Goal: Information Seeking & Learning: Learn about a topic

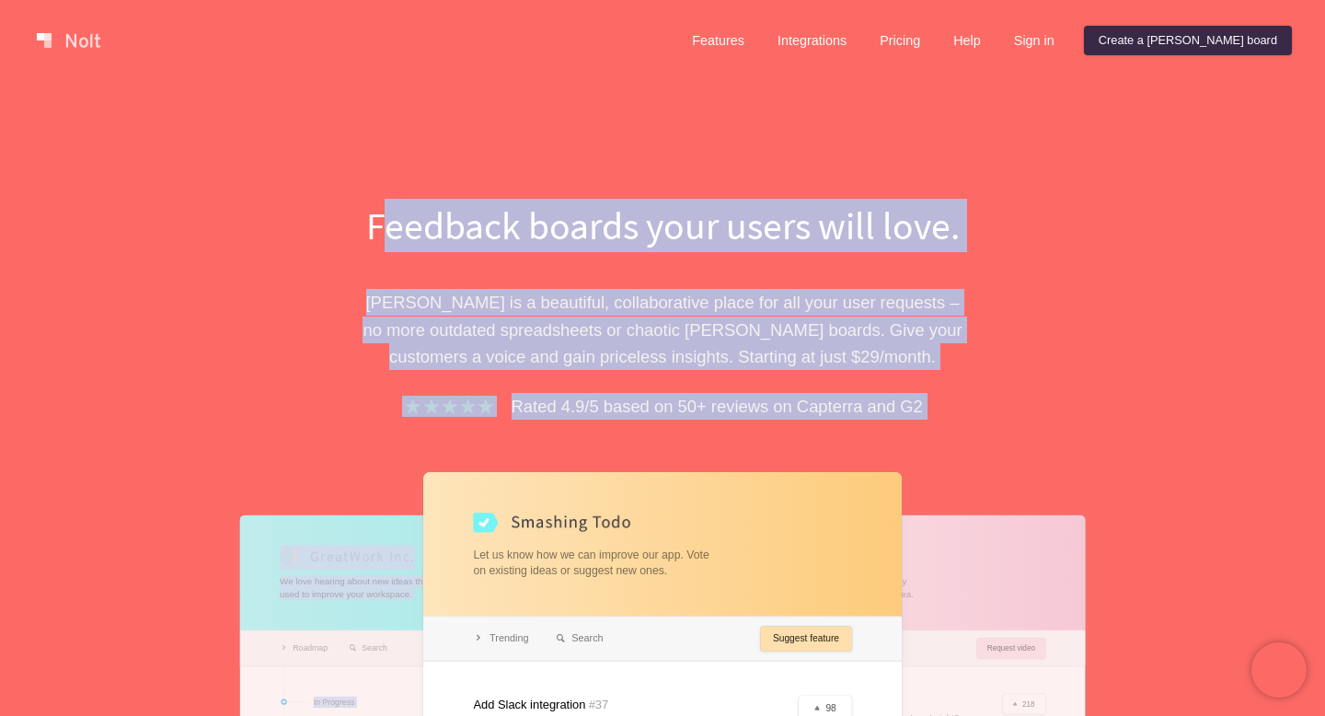
drag, startPoint x: 379, startPoint y: 211, endPoint x: 982, endPoint y: 450, distance: 648.3
click at [982, 450] on div "Feedback boards your users will love. [PERSON_NAME] is a beautiful, collaborati…" at bounding box center [662, 611] width 828 height 824
click at [984, 452] on div "Feedback boards your users will love. [PERSON_NAME] is a beautiful, collaborati…" at bounding box center [662, 611] width 828 height 824
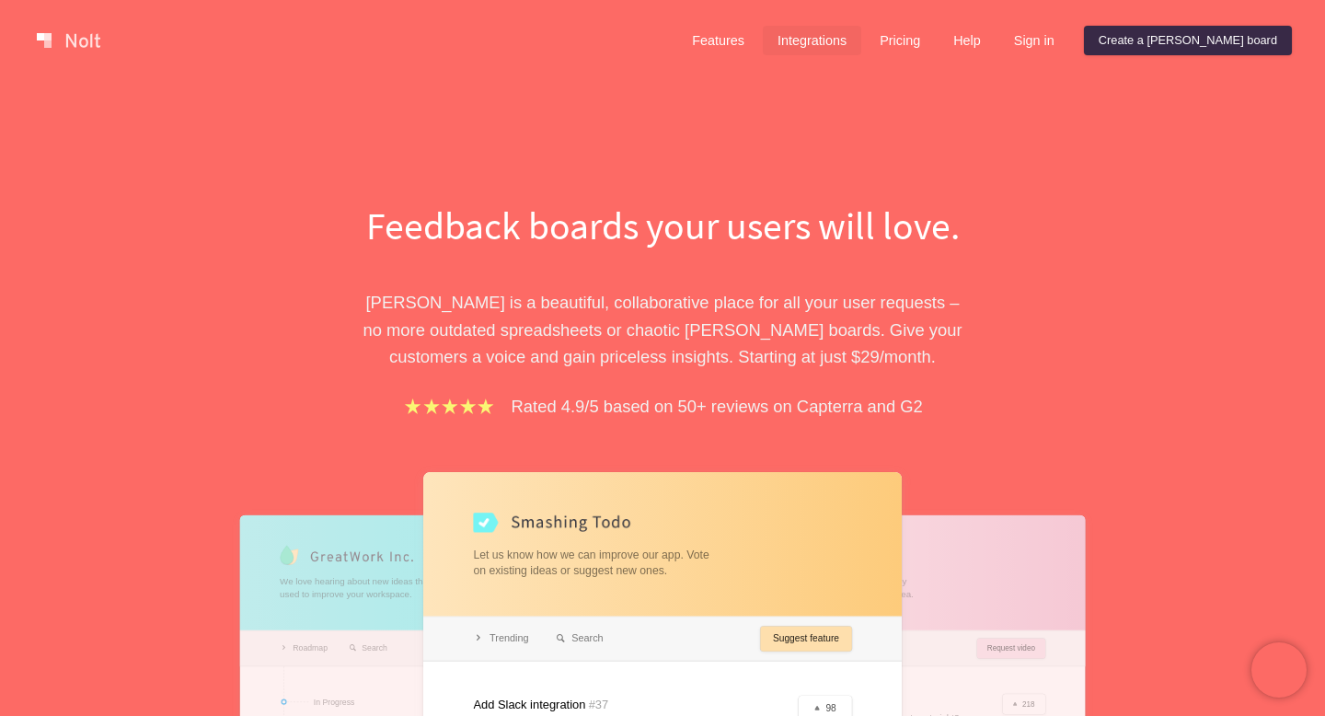
click at [861, 37] on link "Integrations" at bounding box center [812, 40] width 98 height 29
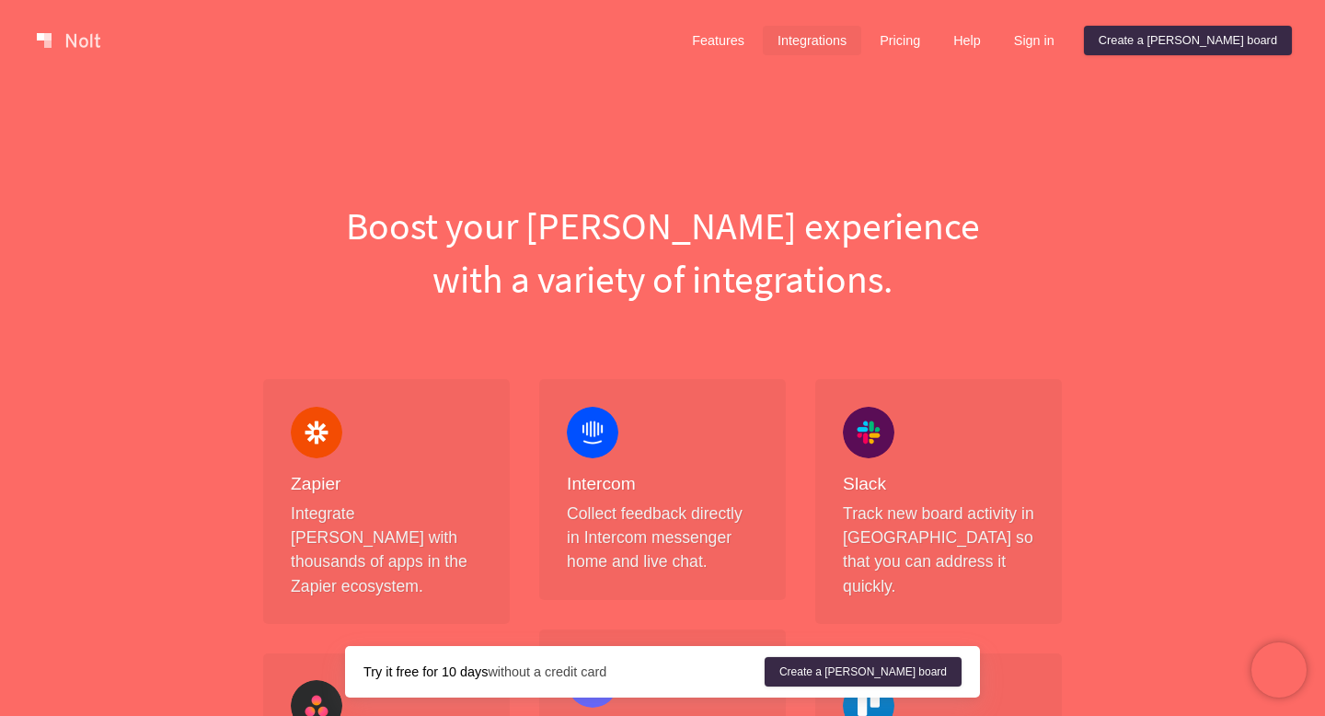
click at [978, 24] on div "Features Integrations Pricing Help Sign in Create a [PERSON_NAME] board" at bounding box center [984, 40] width 622 height 37
click at [935, 38] on link "Pricing" at bounding box center [900, 40] width 70 height 29
